Goal: Task Accomplishment & Management: Manage account settings

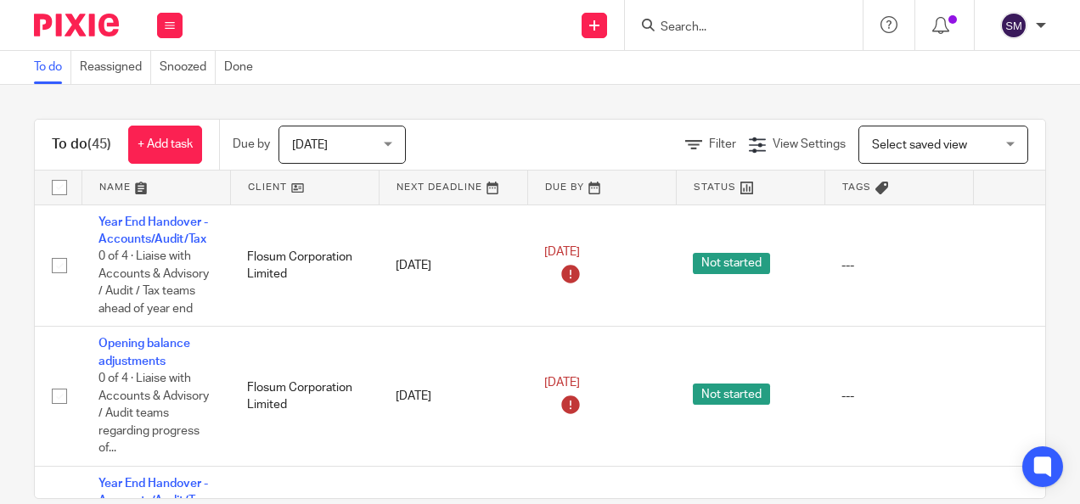
click at [738, 29] on input "Search" at bounding box center [735, 27] width 153 height 15
type input "cartan"
click button "submit" at bounding box center [0, 0] width 0 height 0
click at [741, 67] on link at bounding box center [760, 65] width 210 height 25
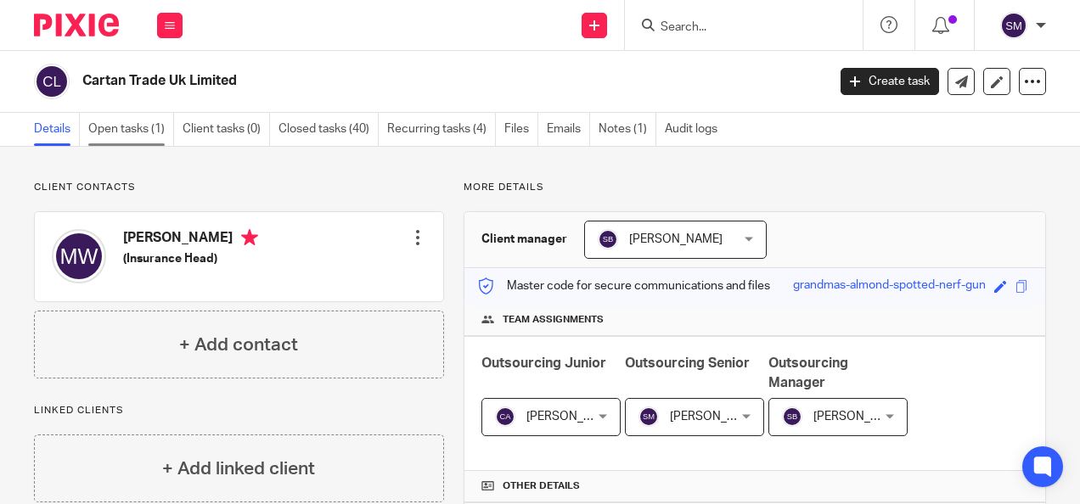
click at [143, 121] on link "Open tasks (1)" at bounding box center [131, 129] width 86 height 33
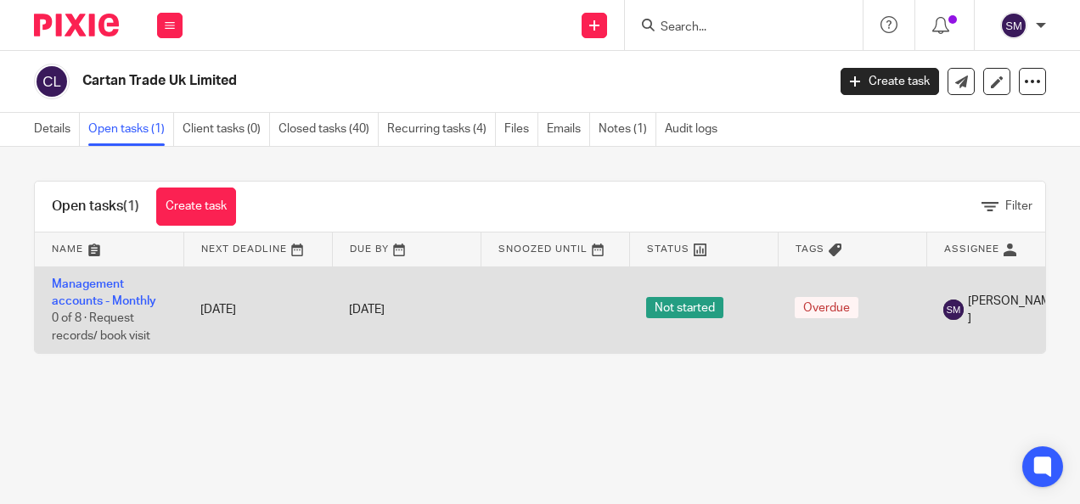
click at [95, 289] on td "Management accounts - Monthly 0 of 8 · Request records/ book visit" at bounding box center [109, 309] width 149 height 87
click at [83, 297] on link "Management accounts - Monthly" at bounding box center [104, 292] width 104 height 29
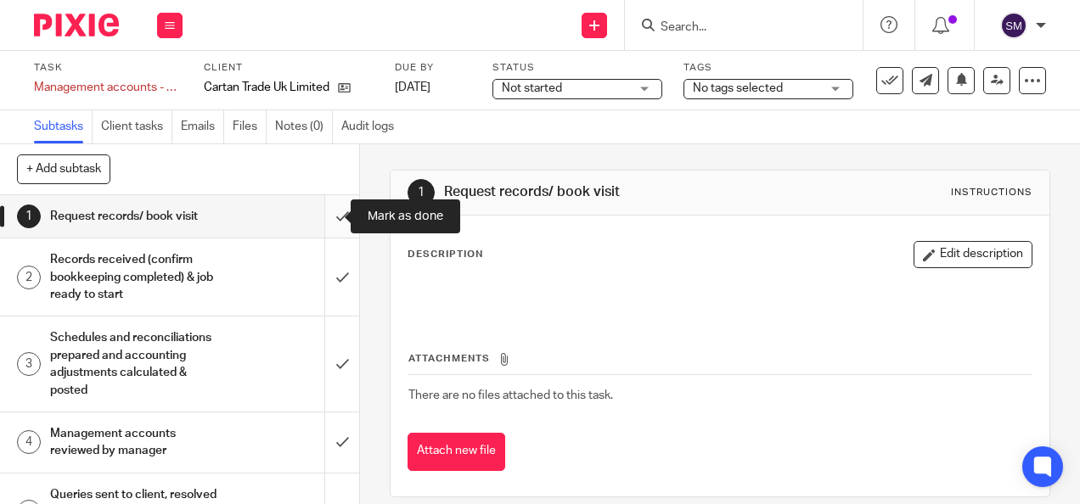
click at [324, 221] on input "submit" at bounding box center [179, 216] width 359 height 42
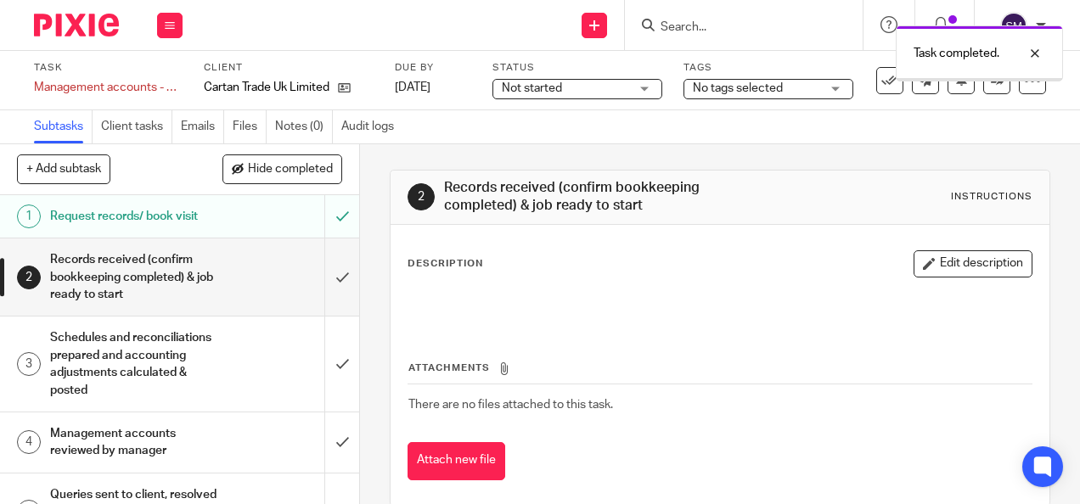
click at [334, 285] on input "submit" at bounding box center [179, 276] width 359 height 77
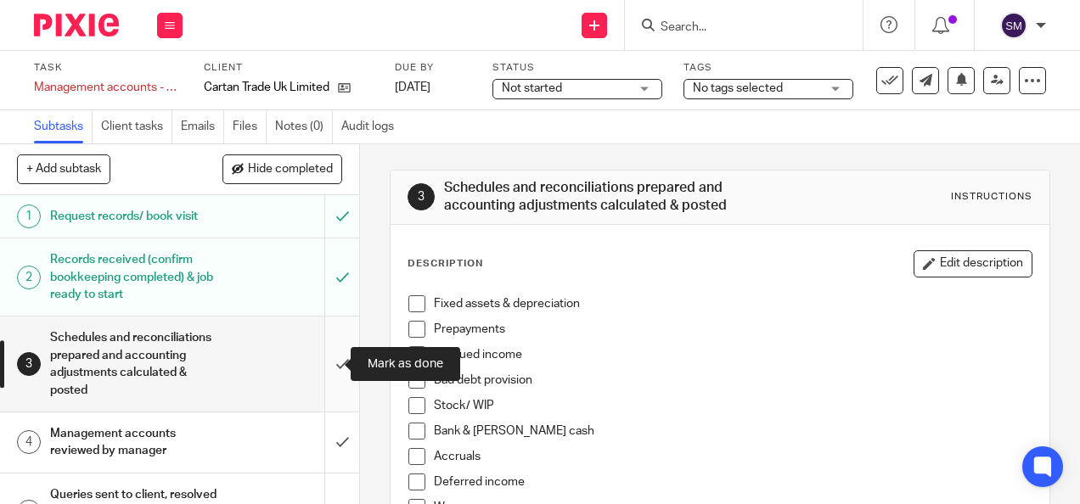
click at [311, 363] on input "submit" at bounding box center [179, 364] width 359 height 94
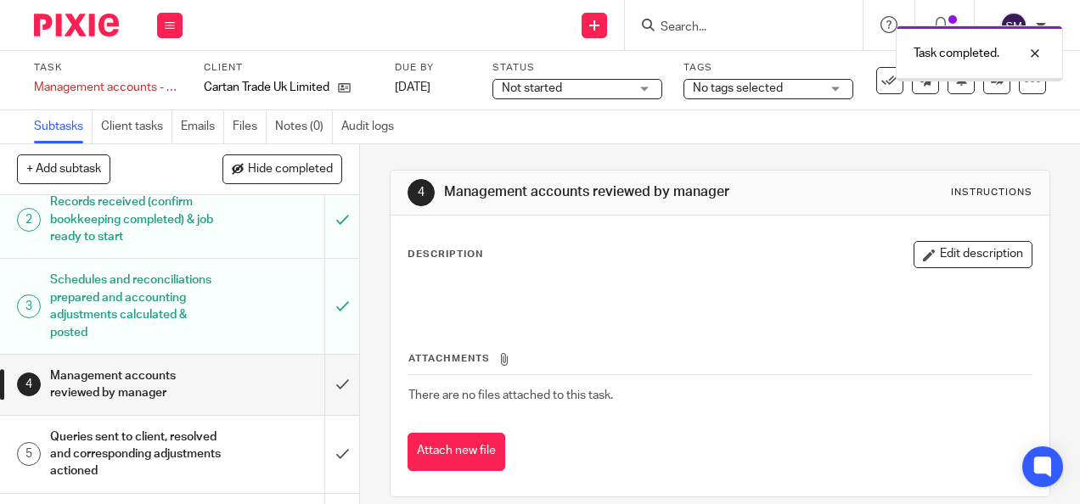
scroll to position [85, 0]
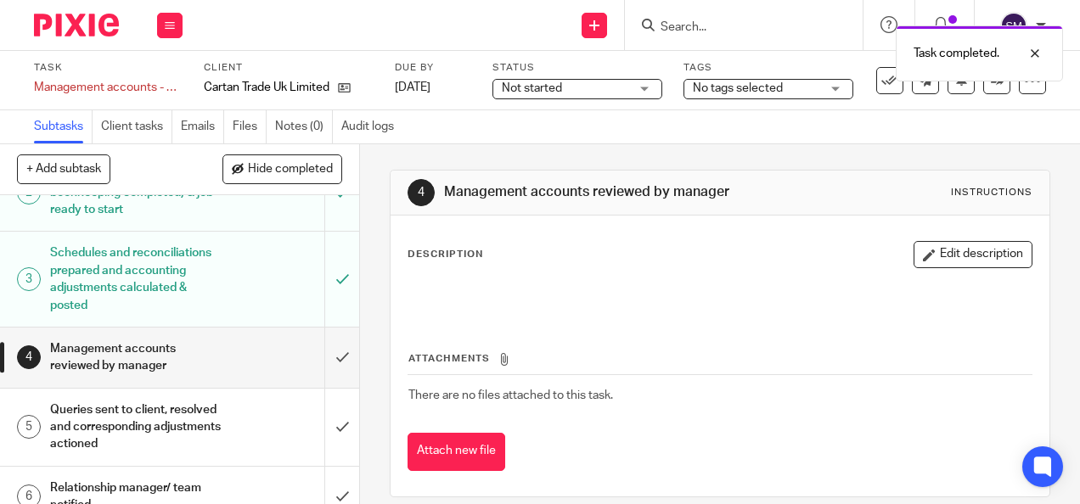
click at [990, 253] on button "Edit description" at bounding box center [972, 254] width 119 height 27
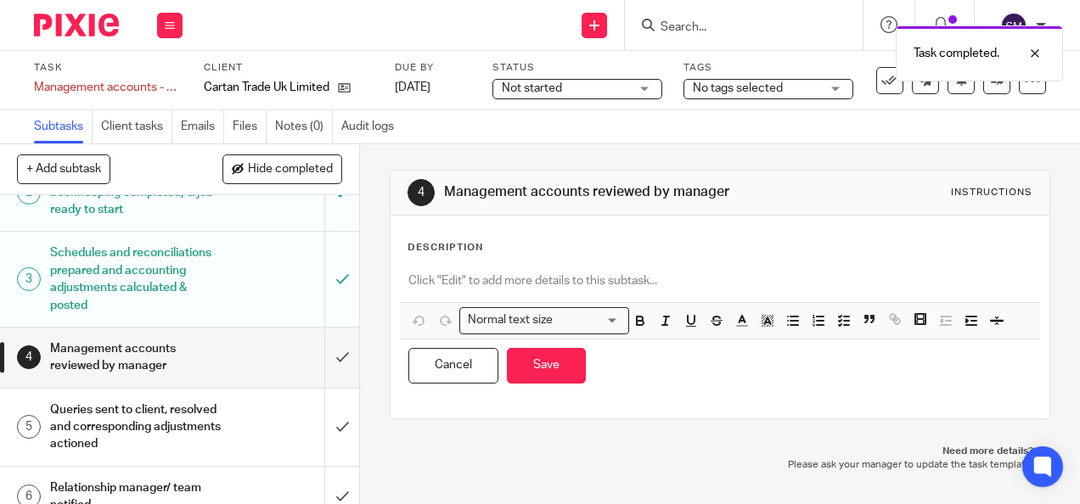
click at [609, 272] on p at bounding box center [719, 280] width 622 height 17
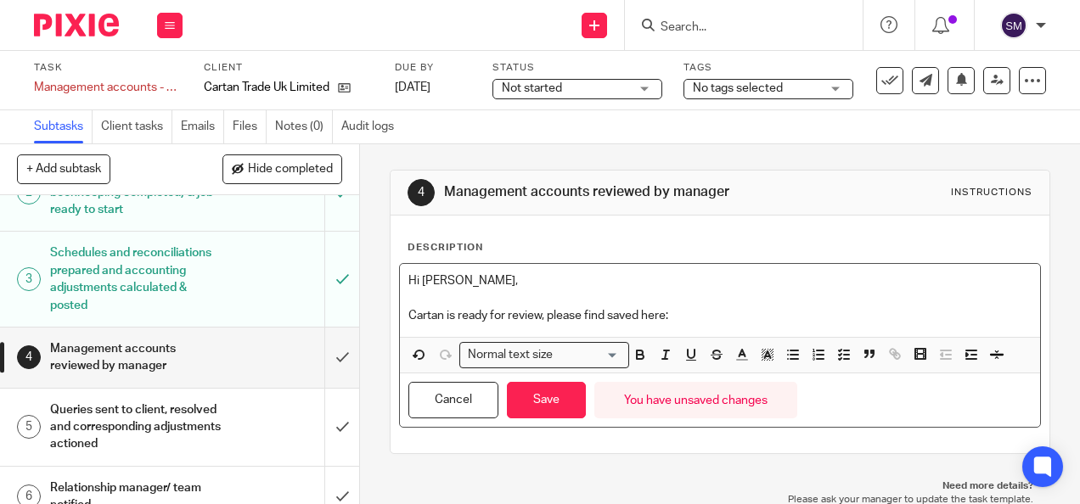
click at [686, 310] on p "Cartan is ready for review, please find saved here:" at bounding box center [719, 315] width 622 height 17
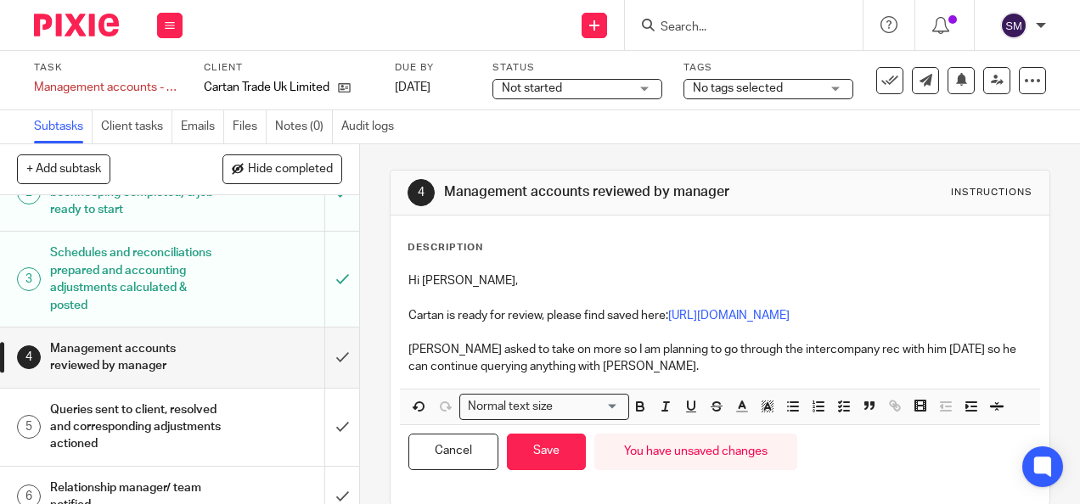
click at [659, 370] on p "[PERSON_NAME] asked to take on more so I am planning to go through the intercom…" at bounding box center [719, 358] width 622 height 35
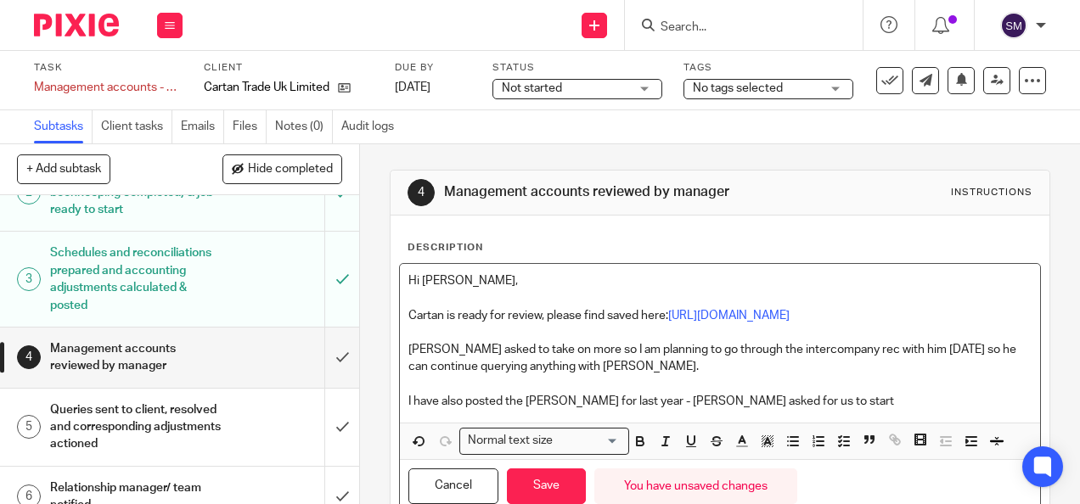
click at [782, 401] on p "I have also posted the OBAs for last year - Matty asked for us to start" at bounding box center [719, 401] width 622 height 17
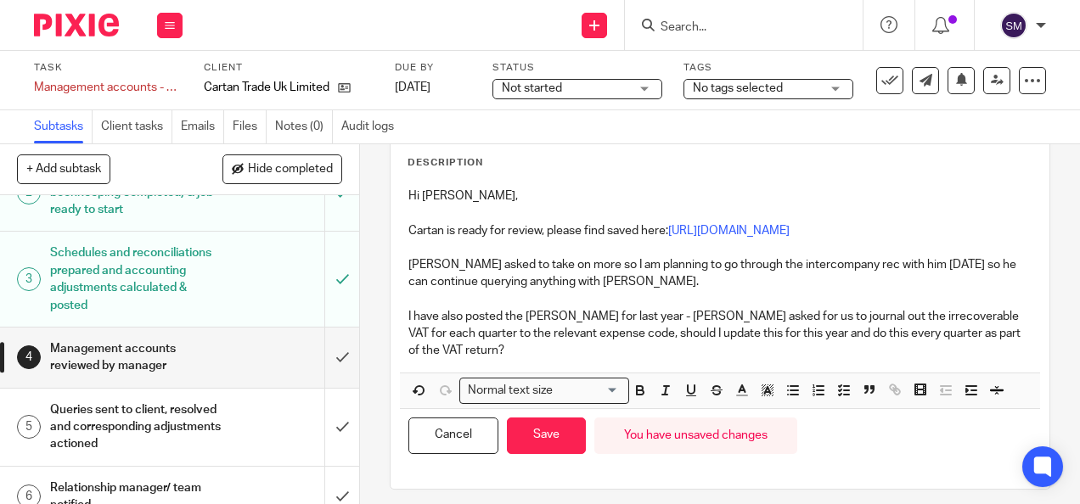
drag, startPoint x: 1007, startPoint y: 329, endPoint x: 1019, endPoint y: 345, distance: 20.0
click at [1007, 329] on div "Hi Scott, Cartan is ready for review, please find saved here: https://cloudiman…" at bounding box center [719, 276] width 639 height 194
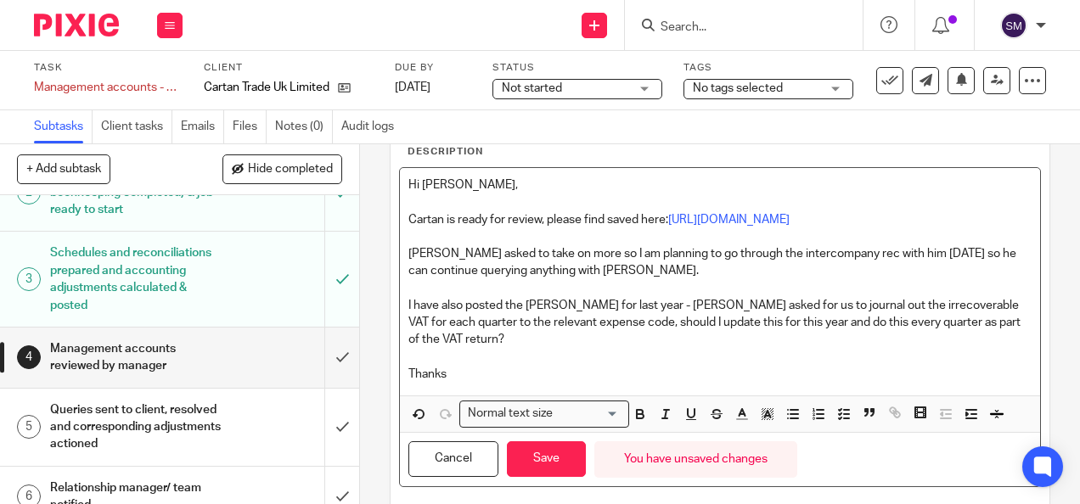
scroll to position [53, 0]
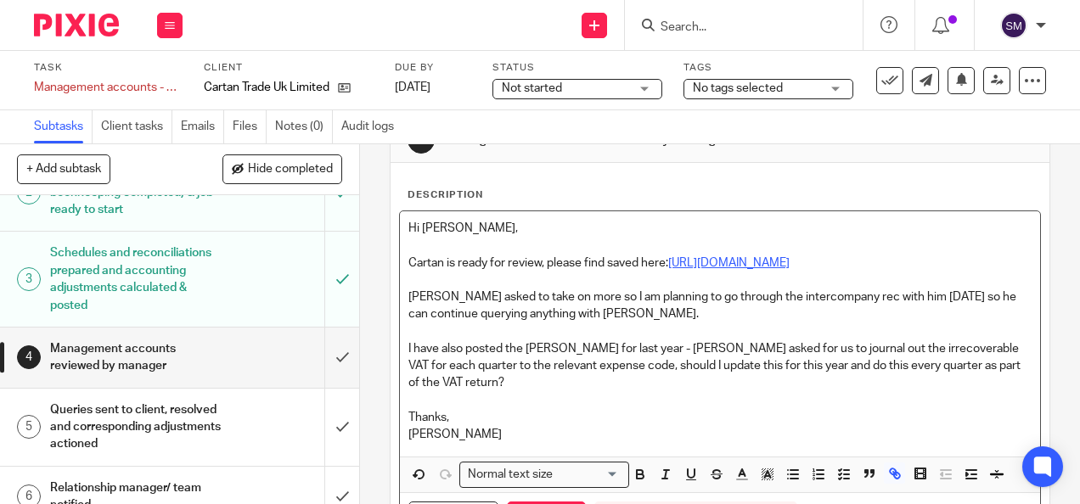
click at [780, 261] on link "https://cloudimanage.com/work/link/f/LLP!10138914" at bounding box center [728, 263] width 121 height 12
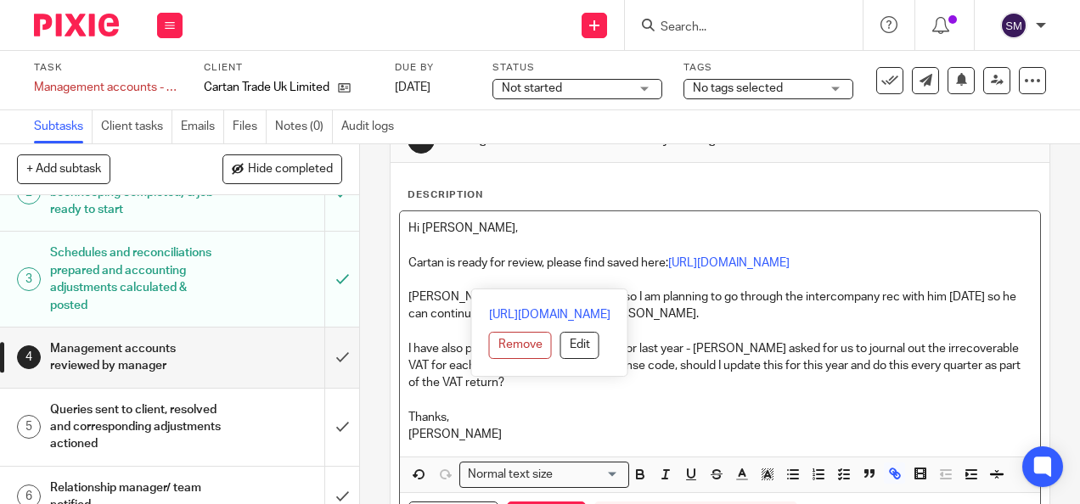
click at [794, 295] on div "Hi Scott, Cartan is ready for review, please find saved here: https://cloudiman…" at bounding box center [719, 333] width 639 height 244
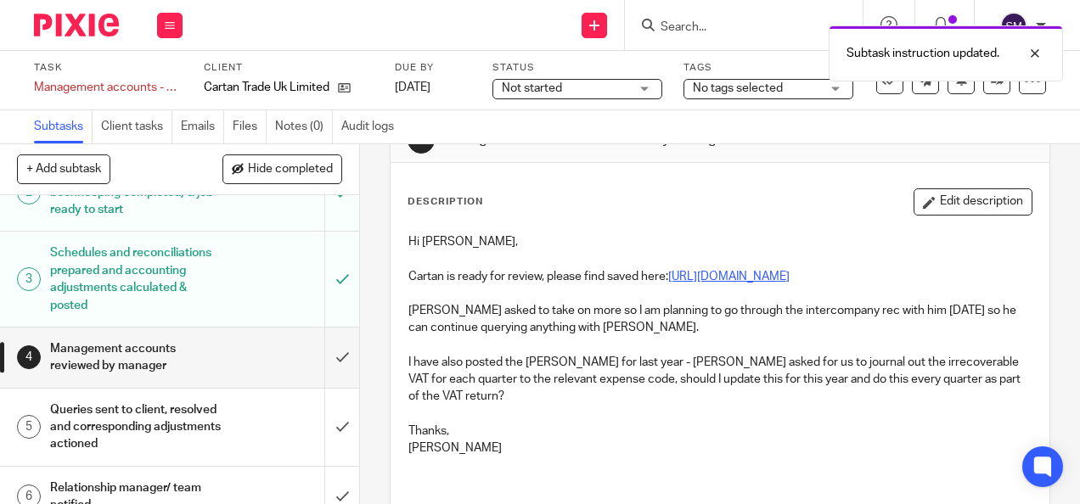
click at [757, 274] on link "https://cloudimanage.com/work/link/f/LLP!10138914" at bounding box center [728, 277] width 121 height 12
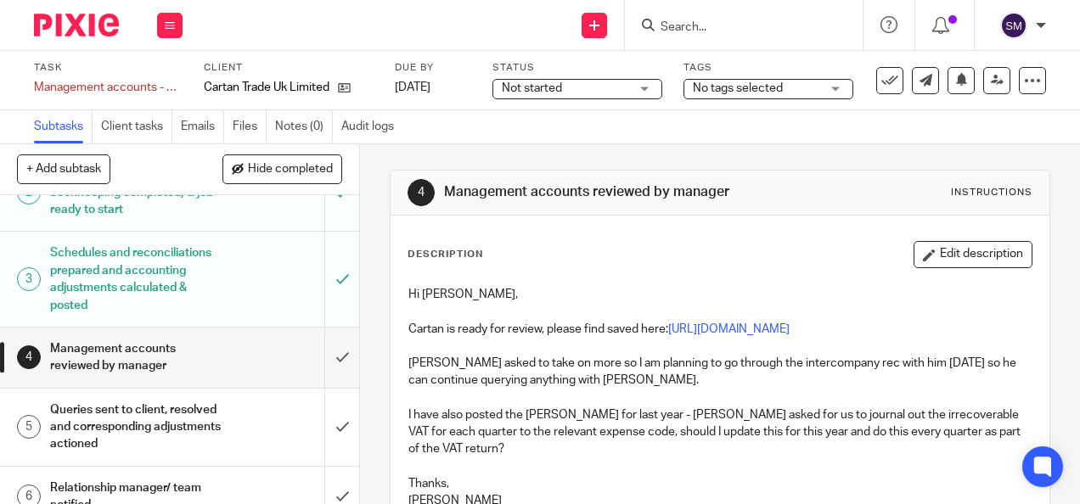
scroll to position [85, 0]
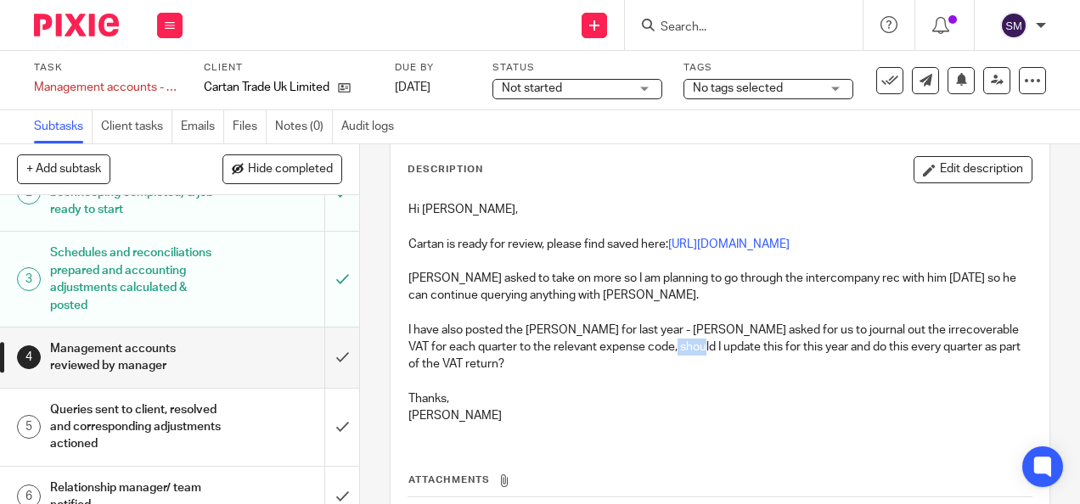
drag, startPoint x: 669, startPoint y: 346, endPoint x: 648, endPoint y: 346, distance: 21.2
click at [648, 346] on p "I have also posted the OBAs for last year - Matty asked for us to journal out t…" at bounding box center [719, 348] width 622 height 52
drag, startPoint x: 648, startPoint y: 346, endPoint x: 681, endPoint y: 379, distance: 46.8
click at [681, 390] on p "Thanks," at bounding box center [719, 398] width 622 height 17
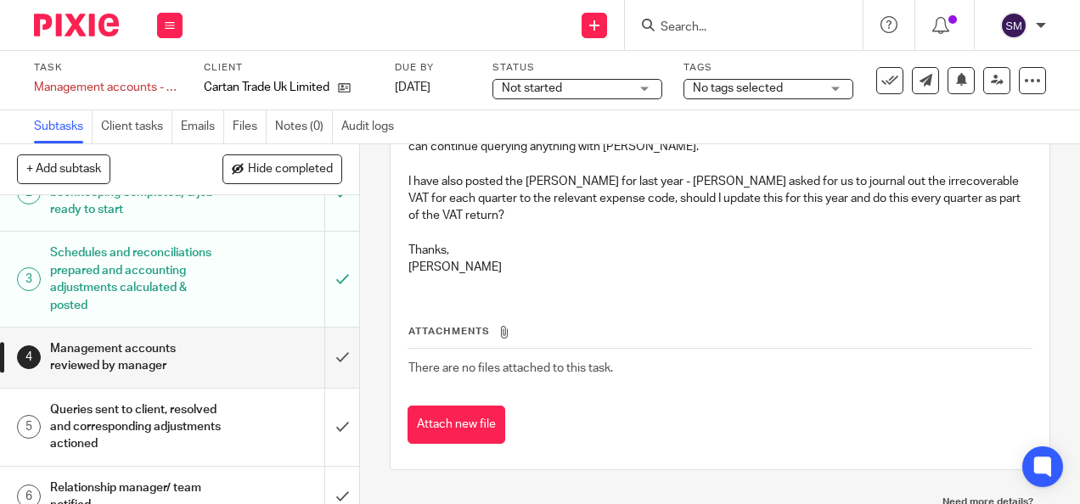
scroll to position [0, 0]
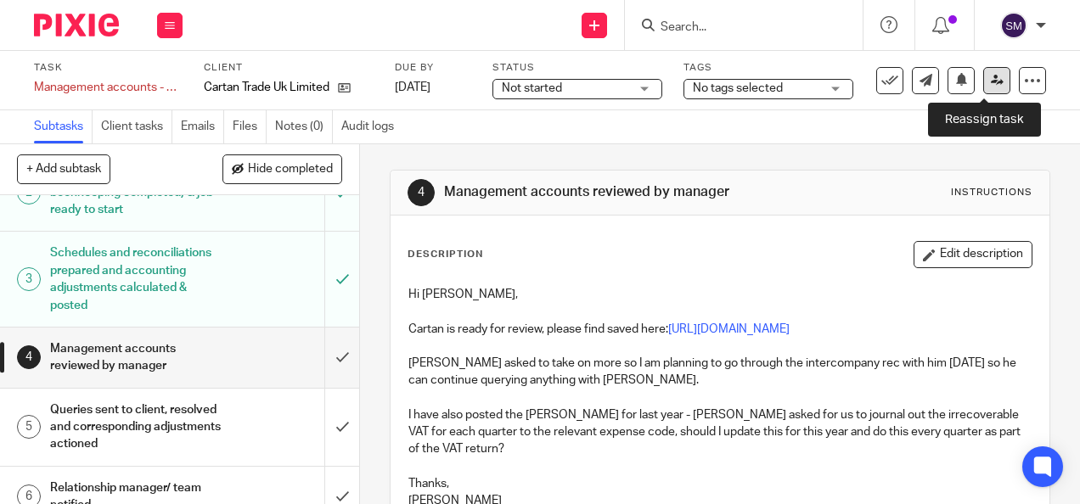
drag, startPoint x: 981, startPoint y: 81, endPoint x: 974, endPoint y: 91, distance: 11.5
click at [990, 81] on icon at bounding box center [996, 80] width 13 height 13
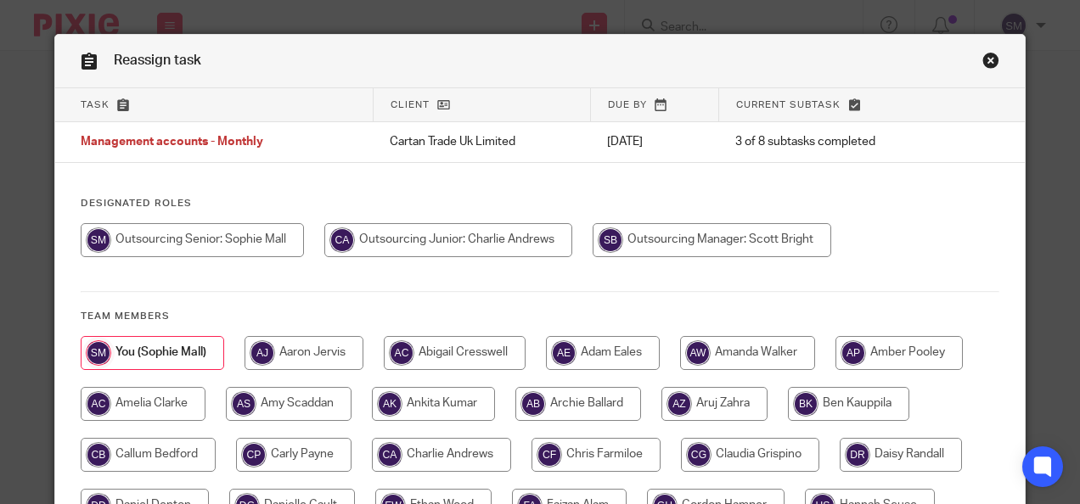
click at [724, 234] on input "radio" at bounding box center [711, 240] width 238 height 34
radio input "true"
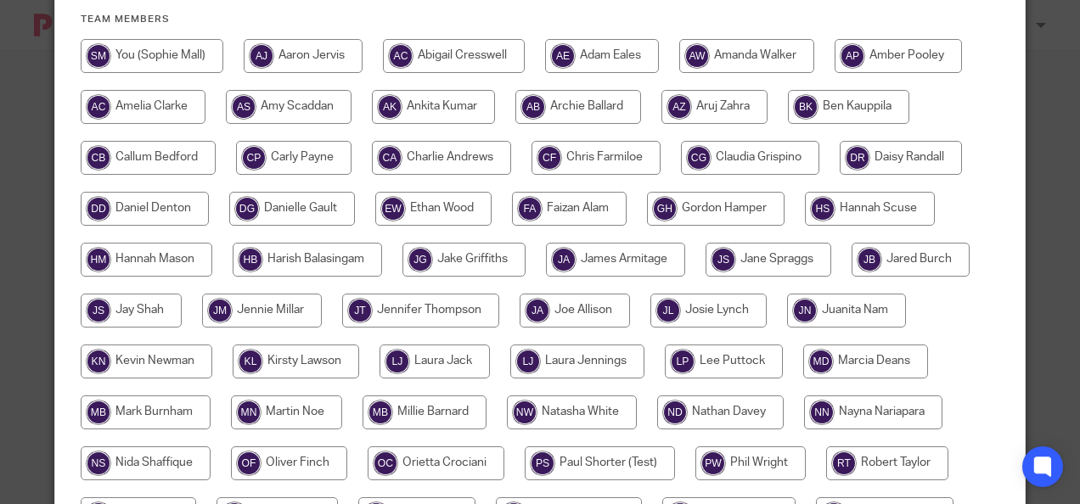
scroll to position [496, 0]
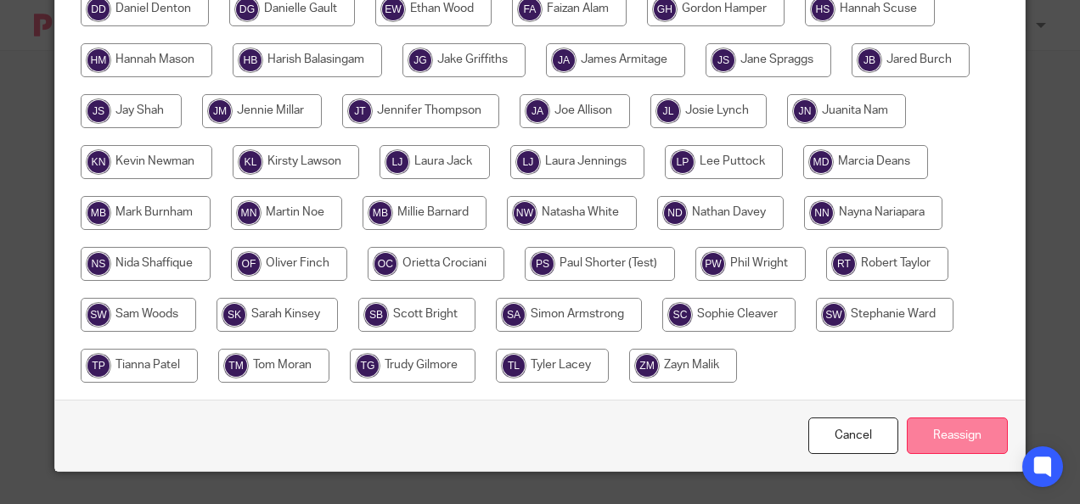
click at [971, 428] on input "Reassign" at bounding box center [956, 436] width 101 height 36
